Goal: Task Accomplishment & Management: Manage account settings

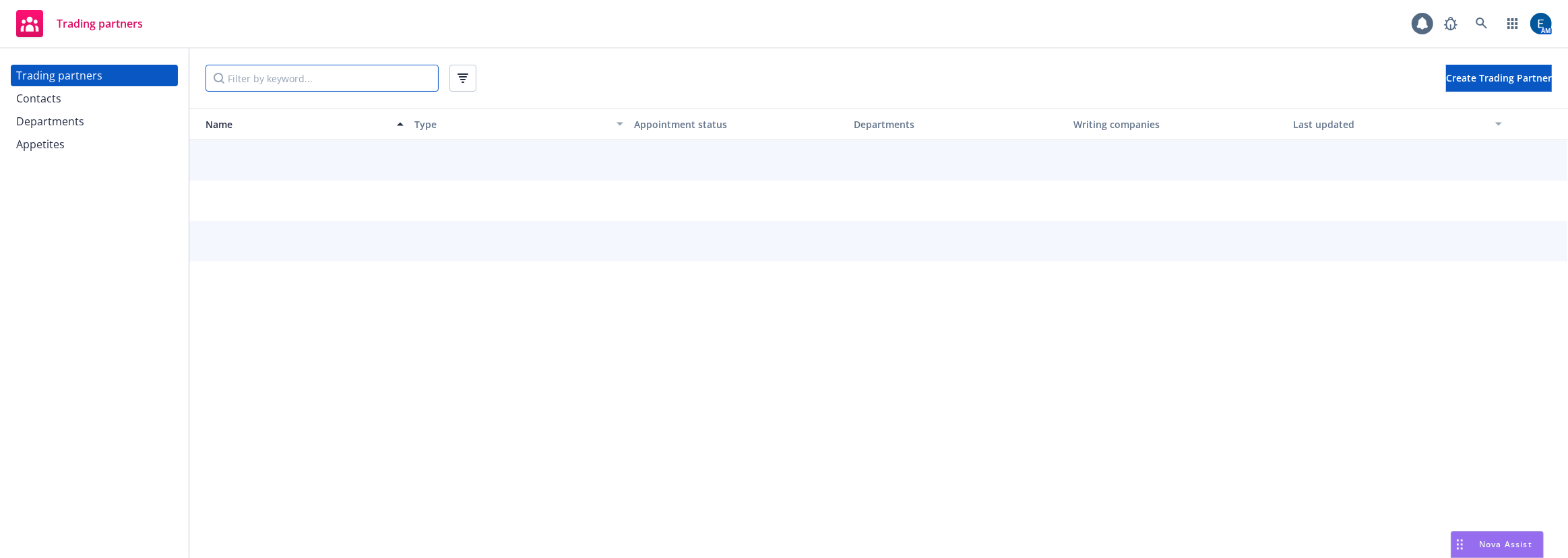
click at [258, 77] on input "Filter by keyword..." at bounding box center [322, 78] width 233 height 27
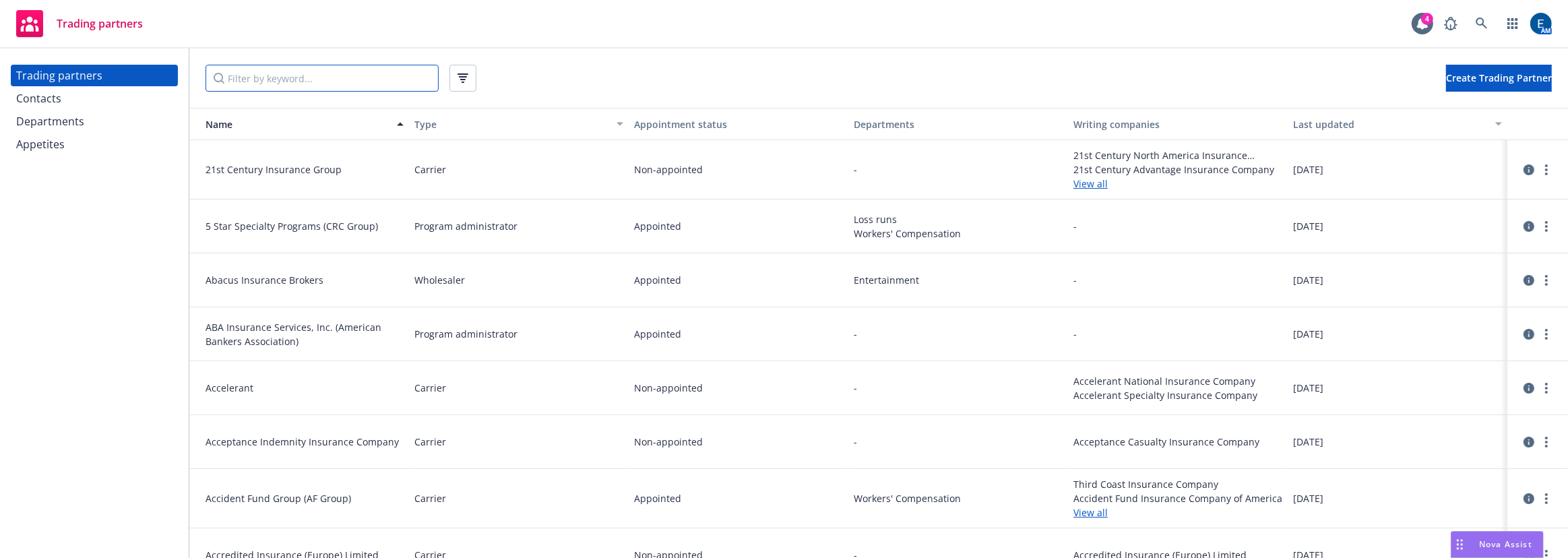
paste input "Pantheon"
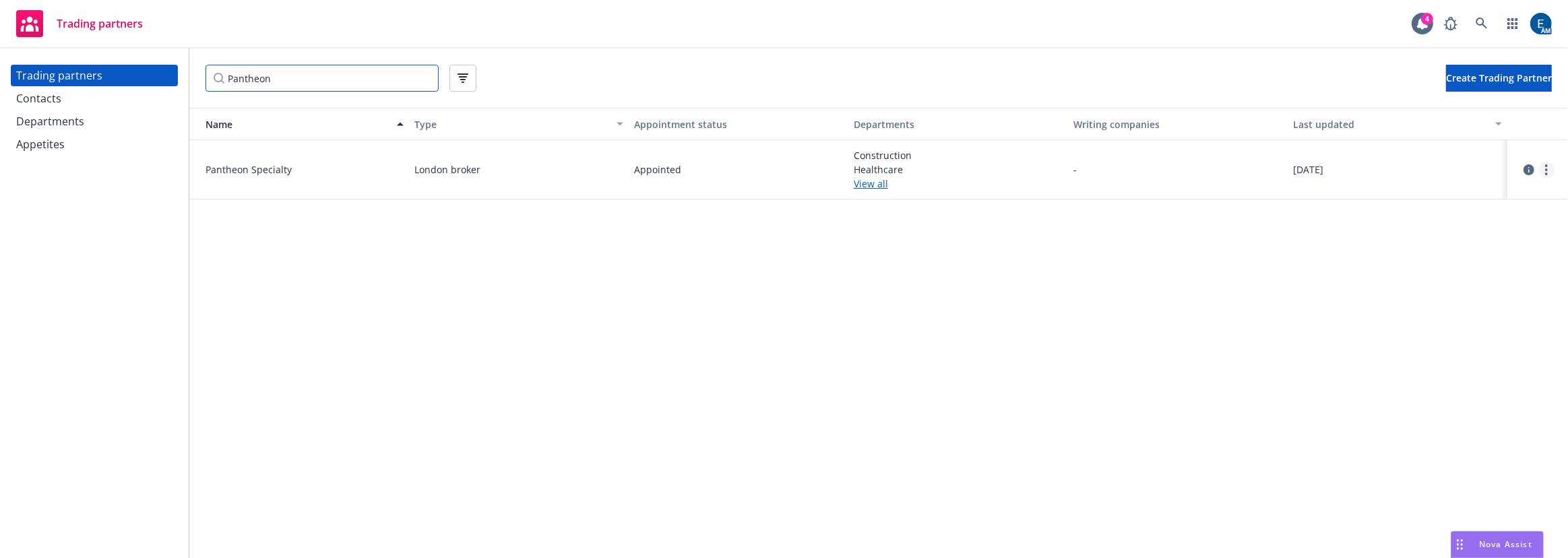
type input "Pantheon"
click at [1548, 164] on icon "more" at bounding box center [1546, 169] width 3 height 11
drag, startPoint x: 1346, startPoint y: 239, endPoint x: 1414, endPoint y: 210, distance: 73.9
click at [1346, 239] on div "Name Type Appointment status Departments Writing companies Last updated Pantheo…" at bounding box center [879, 337] width 1379 height 458
click at [1523, 164] on icon "circleInformation" at bounding box center [1529, 169] width 11 height 11
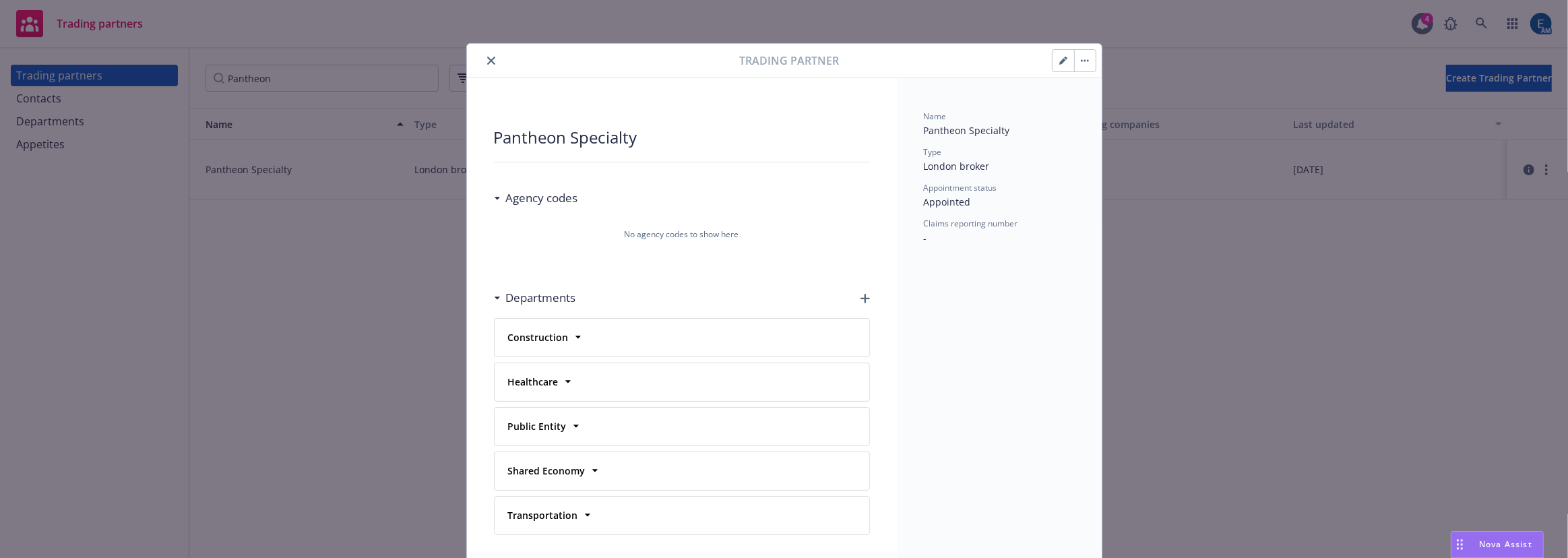
click at [1067, 56] on icon "button" at bounding box center [1063, 60] width 8 height 8
select select "LONDON_BROKER"
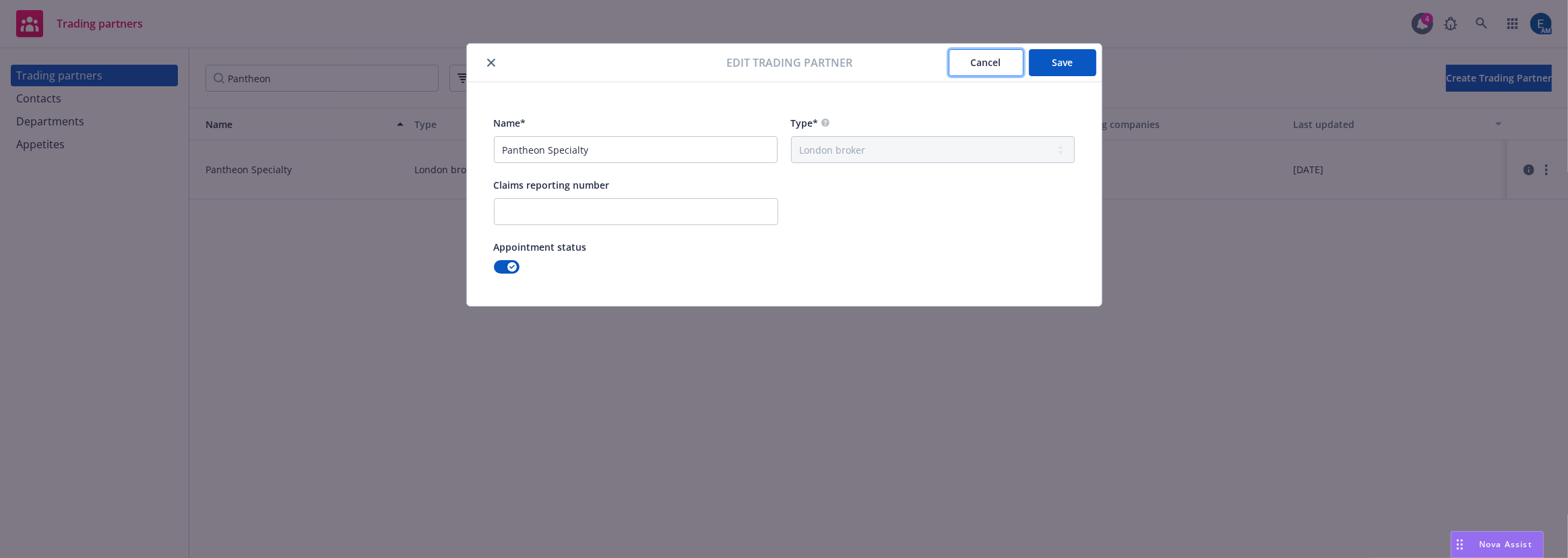
click at [982, 67] on span "Cancel" at bounding box center [986, 62] width 30 height 13
